Goal: Transaction & Acquisition: Book appointment/travel/reservation

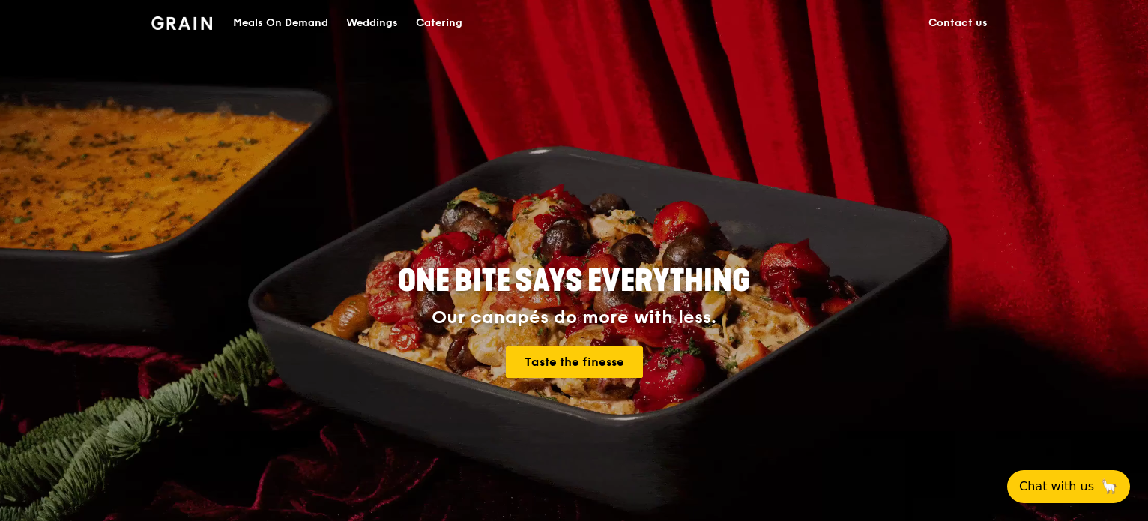
click at [303, 22] on div "Meals On Demand" at bounding box center [280, 23] width 95 height 45
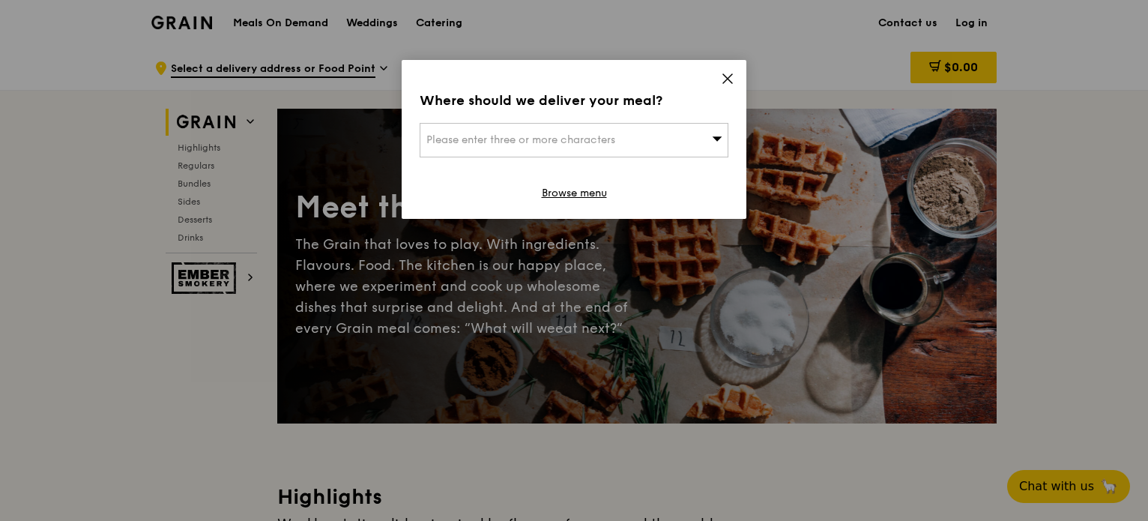
click at [729, 82] on icon at bounding box center [727, 78] width 13 height 13
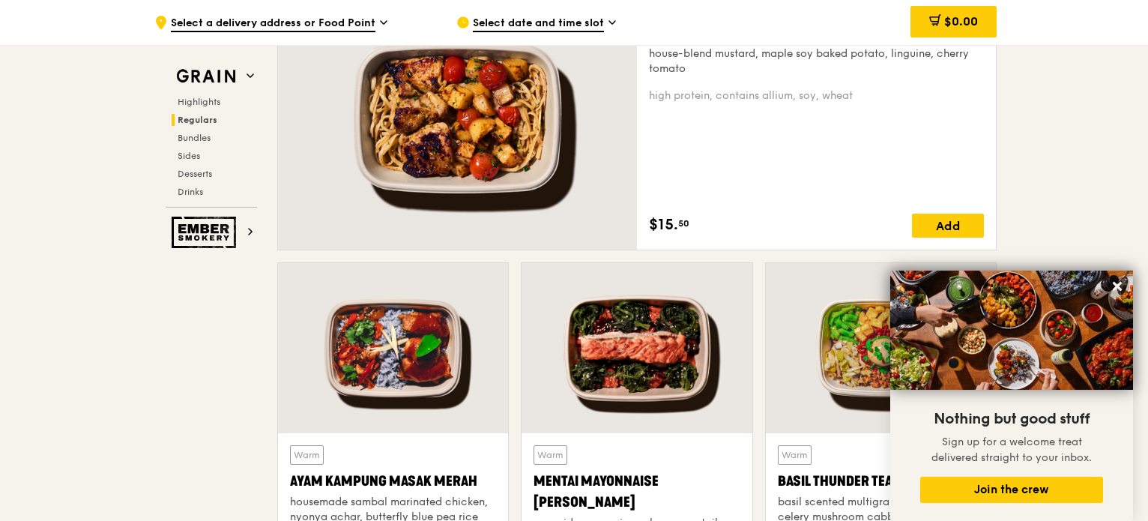
scroll to position [974, 0]
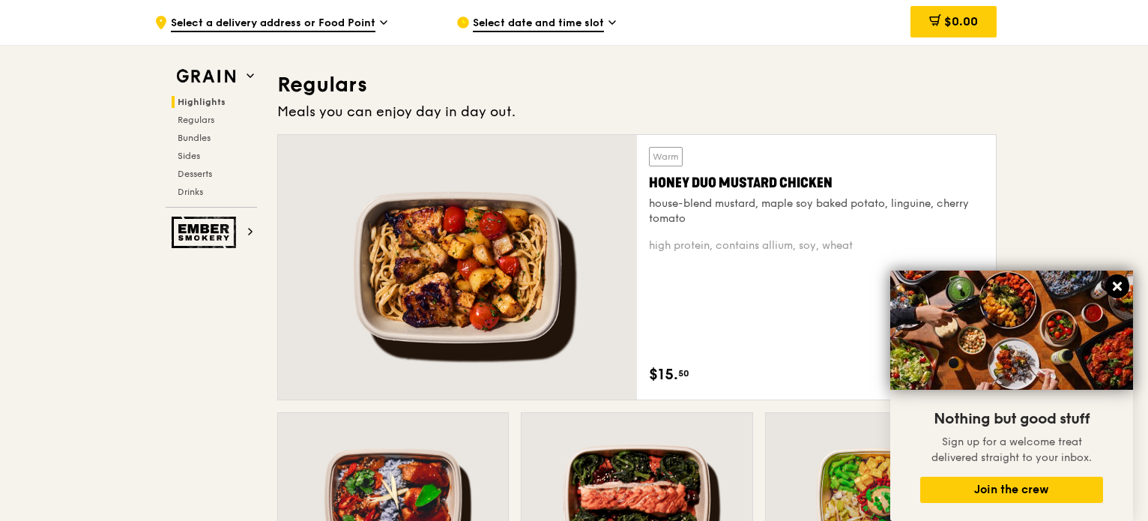
click at [1117, 288] on icon at bounding box center [1117, 286] width 9 height 9
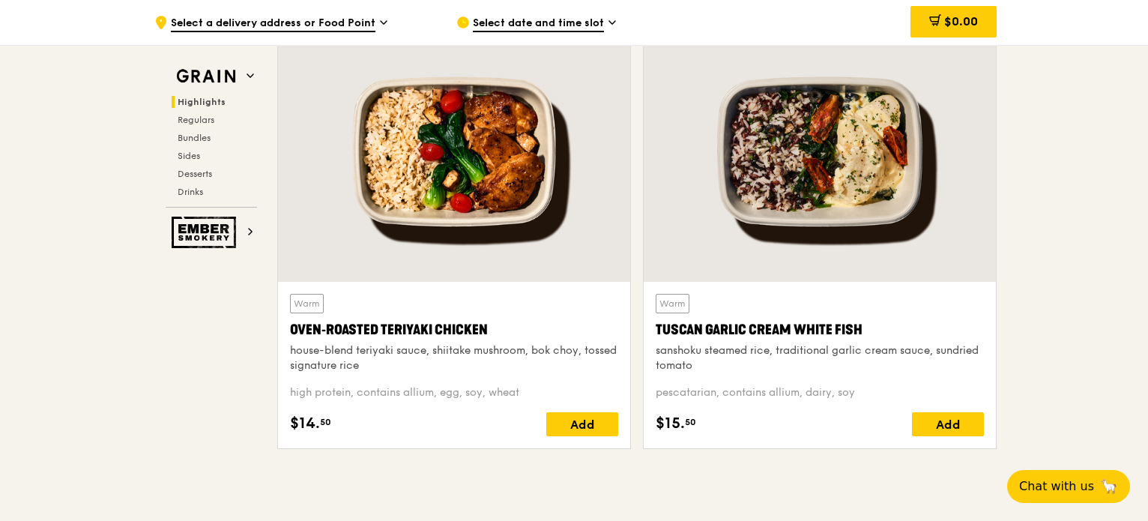
scroll to position [0, 0]
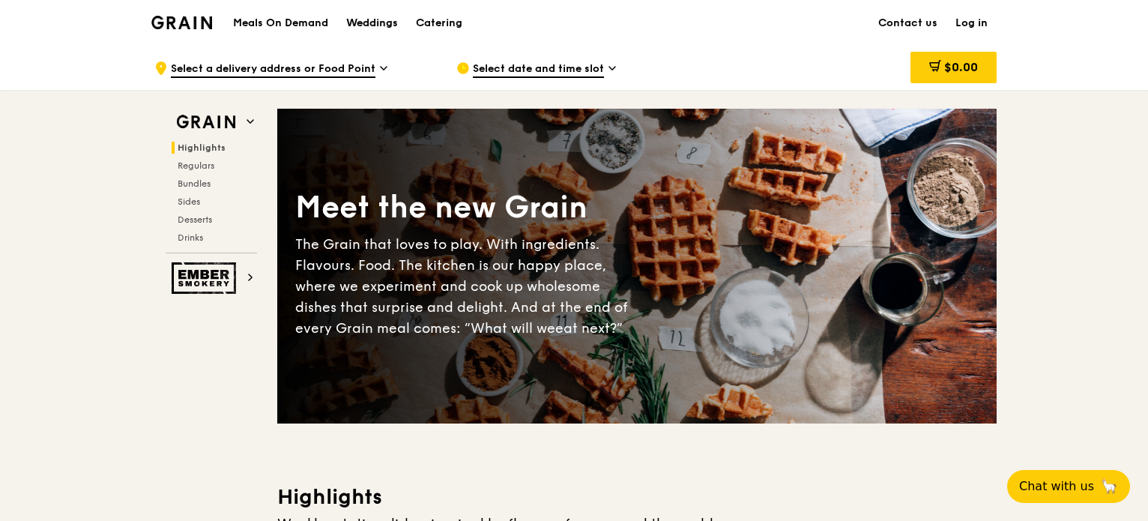
click at [373, 29] on div "Weddings" at bounding box center [372, 23] width 52 height 45
